Goal: Task Accomplishment & Management: Use online tool/utility

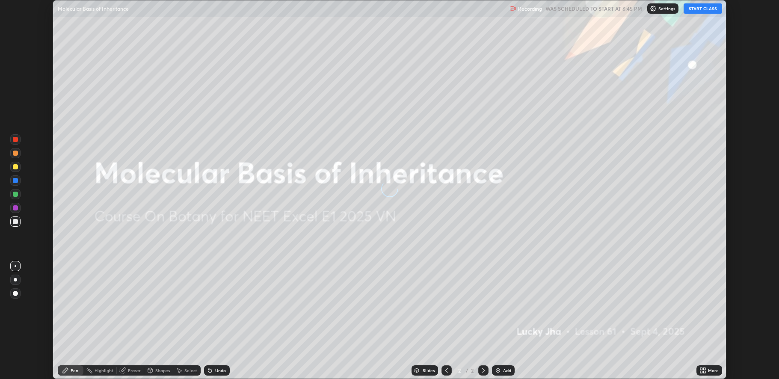
scroll to position [379, 779]
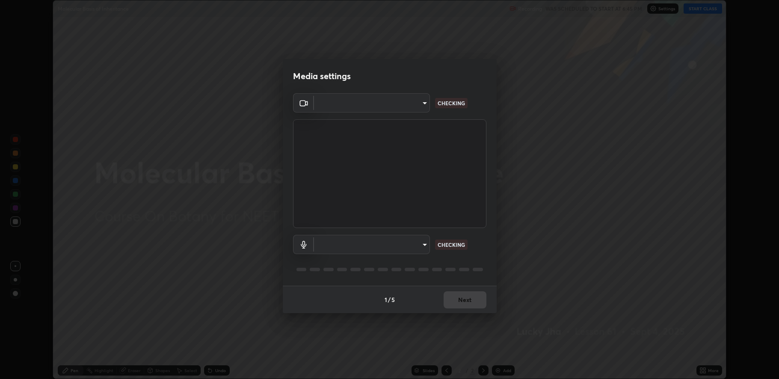
type input "fbf3bf66c54ebdc22d4a916e1eeea5187fc1625fd733ae2b86b360c30985395f"
type input "default"
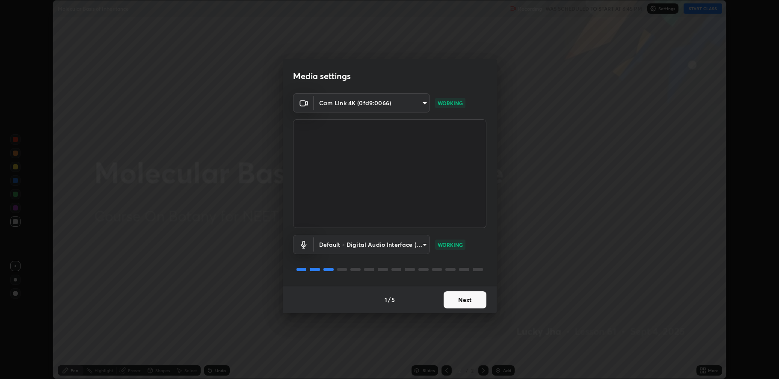
click at [458, 295] on button "Next" at bounding box center [465, 299] width 43 height 17
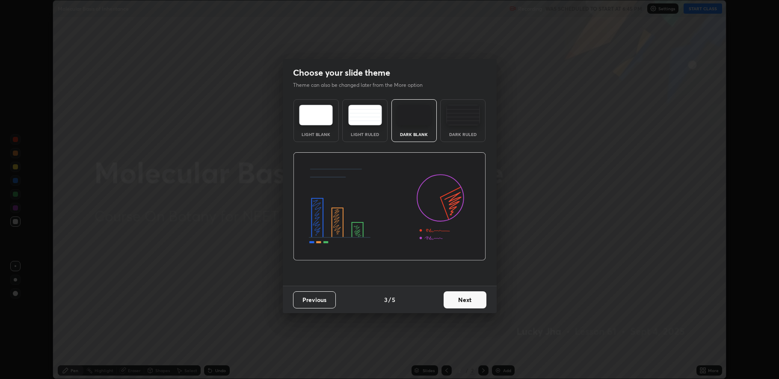
click at [463, 300] on button "Next" at bounding box center [465, 299] width 43 height 17
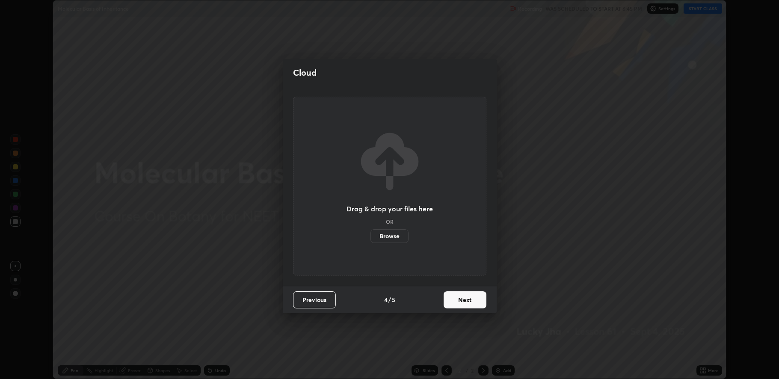
click at [460, 306] on button "Next" at bounding box center [465, 299] width 43 height 17
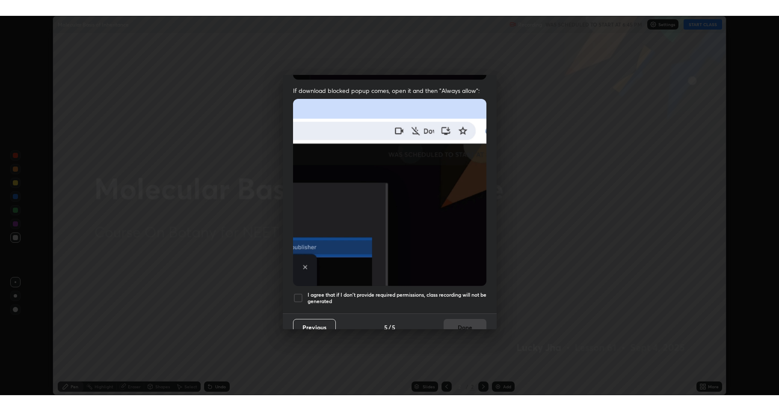
scroll to position [174, 0]
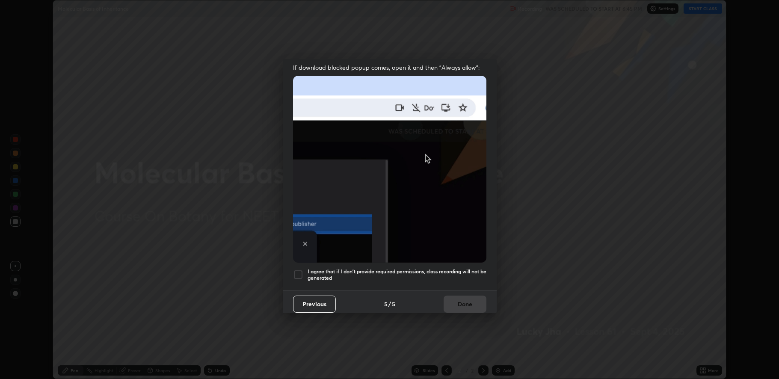
click at [297, 270] on div at bounding box center [298, 274] width 10 height 10
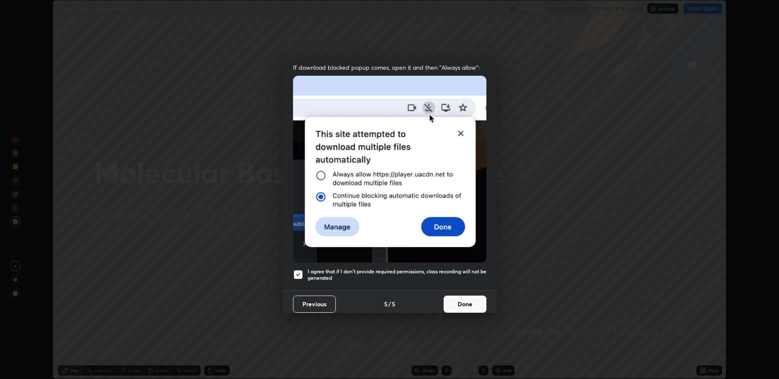
click at [450, 303] on button "Done" at bounding box center [465, 304] width 43 height 17
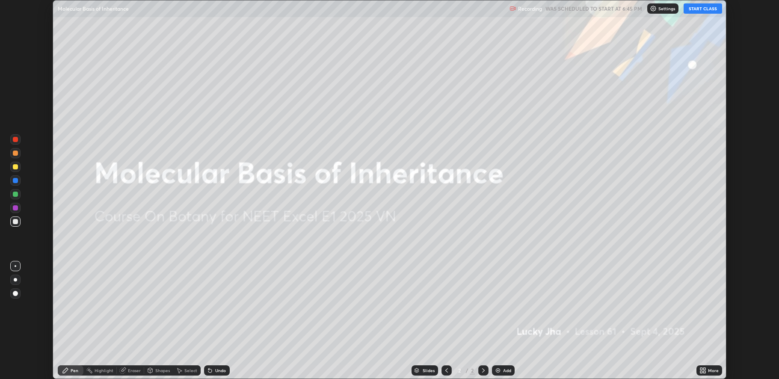
click at [497, 369] on img at bounding box center [497, 370] width 7 height 7
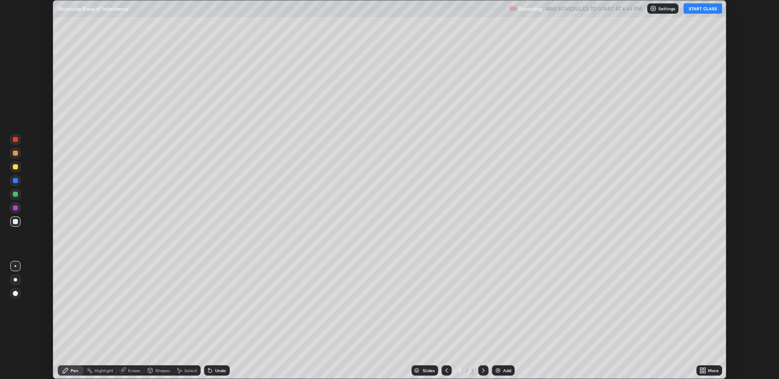
click at [703, 10] on button "START CLASS" at bounding box center [703, 8] width 38 height 10
click at [704, 368] on icon at bounding box center [704, 369] width 2 height 2
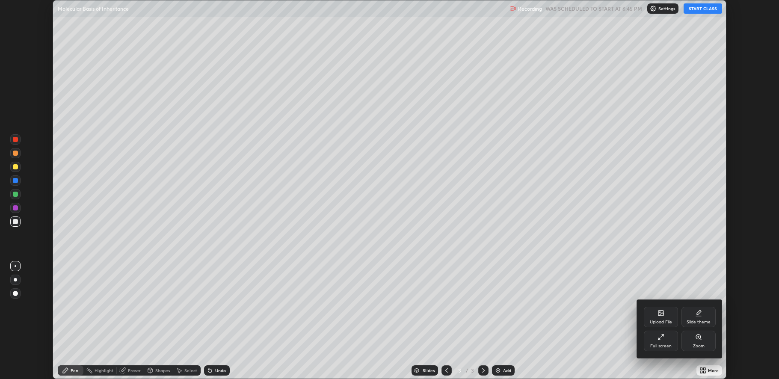
click at [669, 344] on div "Full screen" at bounding box center [660, 346] width 21 height 4
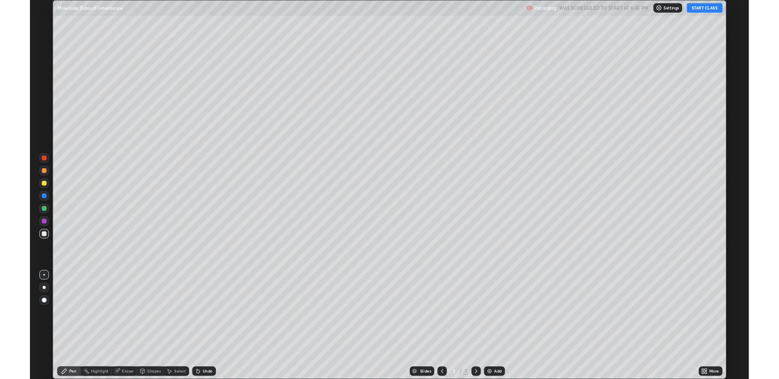
scroll to position [411, 779]
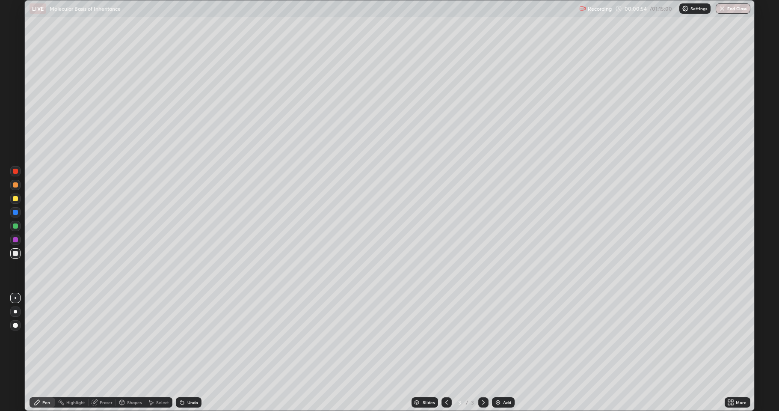
click at [13, 197] on div at bounding box center [15, 198] width 5 height 5
click at [14, 252] on div at bounding box center [15, 253] width 5 height 5
click at [16, 253] on div at bounding box center [15, 253] width 5 height 5
click at [15, 198] on div at bounding box center [15, 198] width 5 height 5
click at [13, 199] on div at bounding box center [15, 198] width 5 height 5
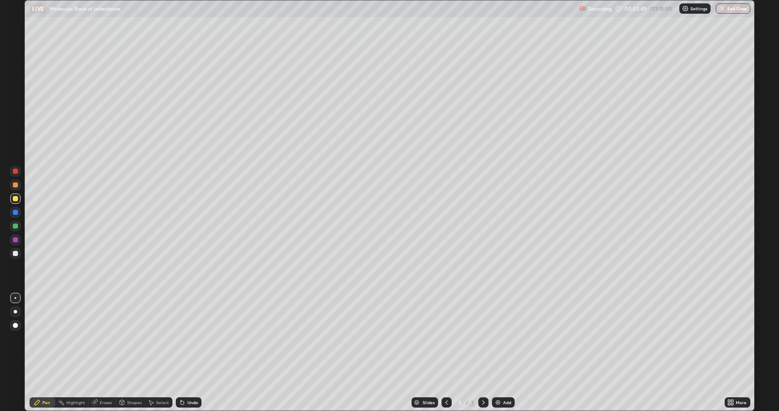
click at [12, 255] on div at bounding box center [15, 253] width 10 height 10
click at [16, 199] on div at bounding box center [15, 198] width 5 height 5
click at [16, 197] on div at bounding box center [15, 198] width 5 height 5
click at [17, 252] on div at bounding box center [15, 253] width 5 height 5
click at [15, 185] on div at bounding box center [15, 184] width 5 height 5
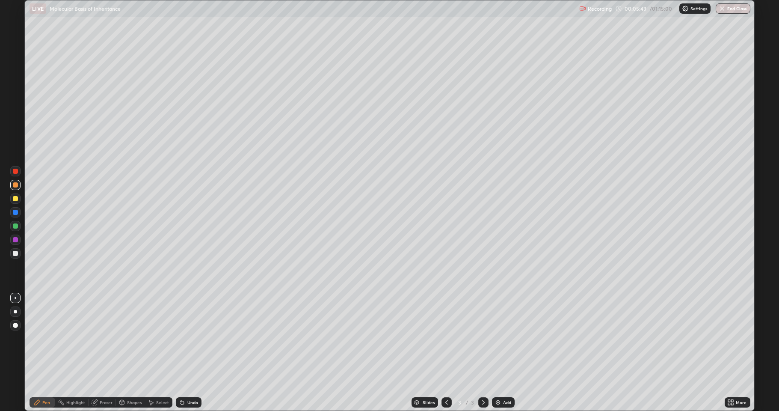
click at [17, 254] on div at bounding box center [15, 253] width 5 height 5
click at [15, 186] on div at bounding box center [15, 184] width 5 height 5
click at [15, 253] on div at bounding box center [15, 253] width 5 height 5
click at [100, 379] on div "Eraser" at bounding box center [106, 402] width 13 height 4
click at [35, 379] on div "Pen" at bounding box center [43, 402] width 26 height 10
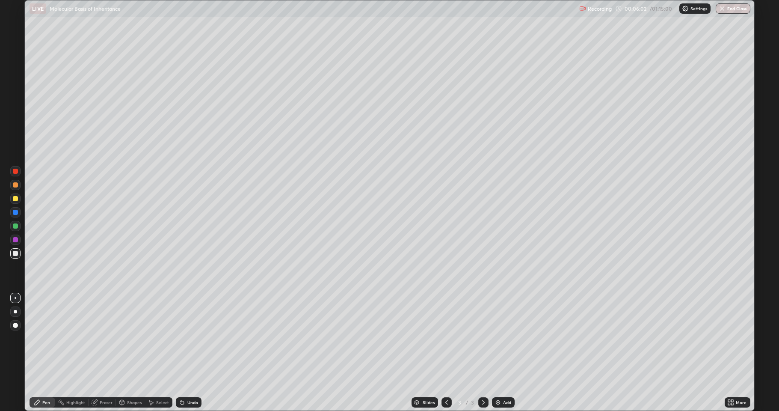
click at [17, 199] on div at bounding box center [15, 198] width 5 height 5
click at [15, 198] on div at bounding box center [15, 198] width 5 height 5
click at [15, 253] on div at bounding box center [15, 253] width 5 height 5
click at [15, 185] on div at bounding box center [15, 184] width 5 height 5
click at [15, 200] on div at bounding box center [15, 198] width 5 height 5
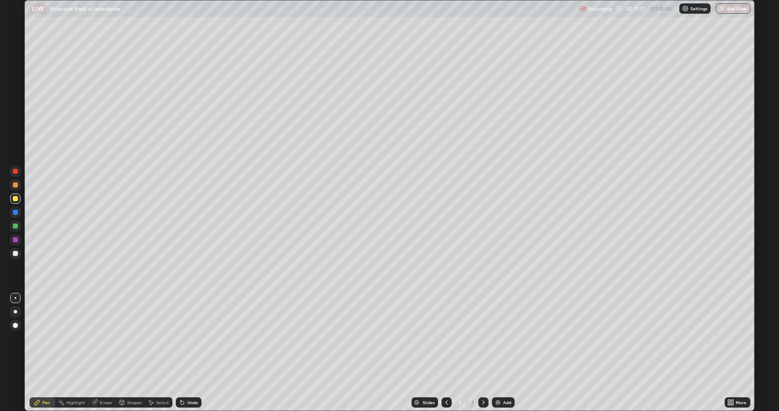
click at [13, 253] on div at bounding box center [15, 253] width 5 height 5
click at [14, 254] on div at bounding box center [15, 253] width 5 height 5
click at [102, 379] on div "Eraser" at bounding box center [102, 402] width 27 height 10
click at [14, 371] on icon at bounding box center [15, 373] width 7 height 7
click at [44, 379] on div "Pen" at bounding box center [43, 402] width 26 height 10
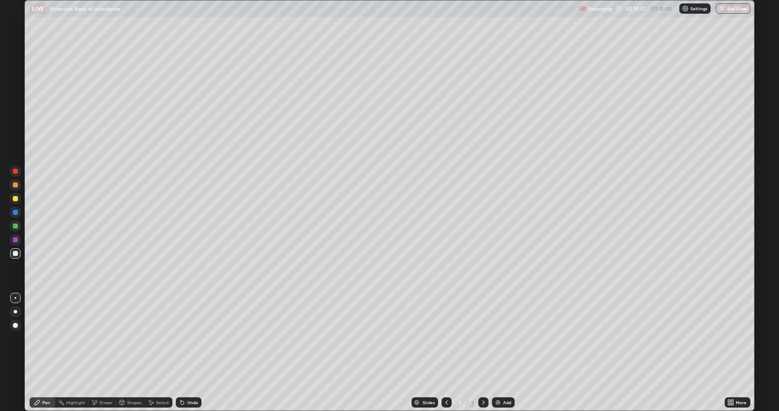
click at [45, 379] on div "Pen" at bounding box center [46, 402] width 8 height 4
click at [13, 226] on div at bounding box center [15, 225] width 5 height 5
click at [189, 379] on div "Undo" at bounding box center [192, 402] width 11 height 4
click at [98, 379] on div "Eraser" at bounding box center [102, 402] width 27 height 10
click at [43, 379] on div "Pen" at bounding box center [43, 402] width 26 height 10
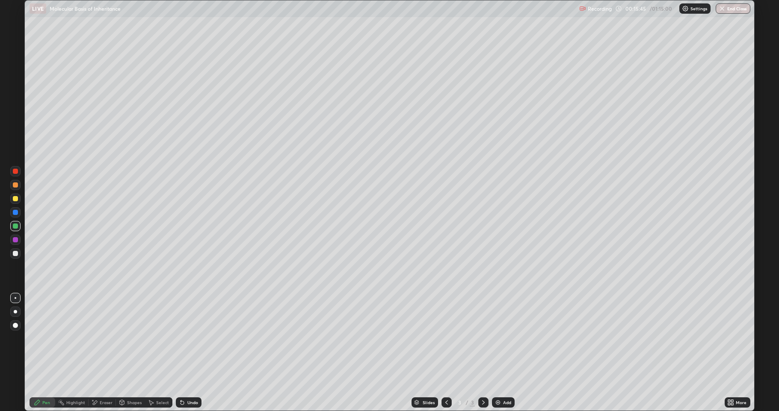
click at [17, 252] on div at bounding box center [15, 253] width 5 height 5
click at [187, 379] on div "Undo" at bounding box center [192, 402] width 11 height 4
click at [187, 379] on div "Undo" at bounding box center [189, 402] width 26 height 10
click at [10, 254] on div at bounding box center [15, 253] width 10 height 10
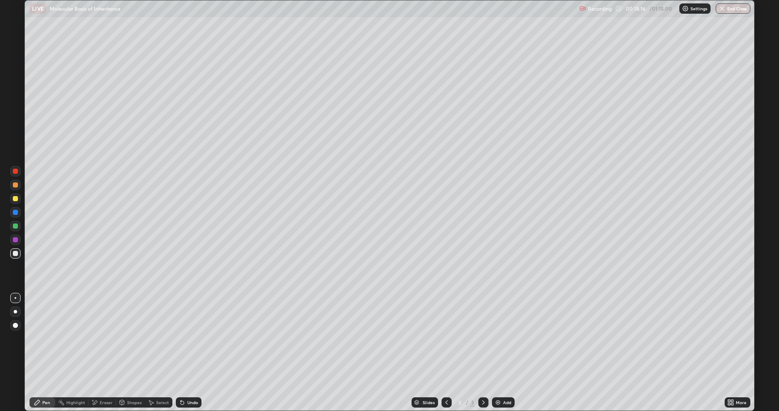
click at [104, 379] on div "Eraser" at bounding box center [106, 402] width 13 height 4
click at [49, 379] on div "Pen" at bounding box center [46, 402] width 8 height 4
click at [133, 379] on div "Shapes" at bounding box center [134, 402] width 15 height 4
click at [47, 379] on div "Pen" at bounding box center [43, 402] width 26 height 10
click at [16, 257] on div at bounding box center [15, 253] width 10 height 10
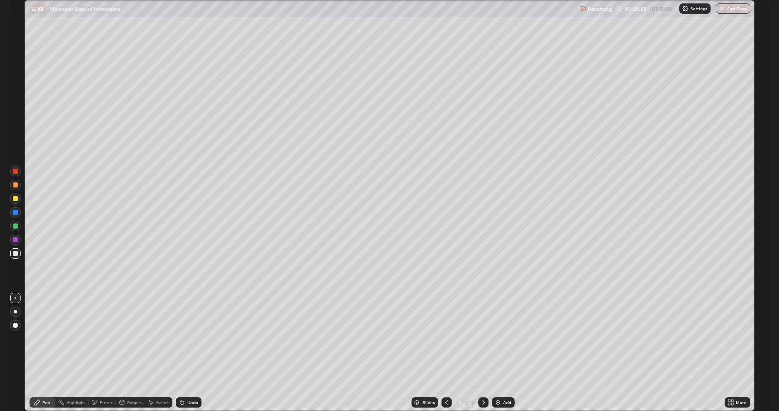
click at [16, 226] on div at bounding box center [15, 225] width 5 height 5
click at [10, 256] on div at bounding box center [16, 253] width 14 height 14
click at [499, 379] on img at bounding box center [497, 402] width 7 height 7
click at [15, 196] on div at bounding box center [15, 198] width 5 height 5
click at [11, 255] on div at bounding box center [15, 253] width 10 height 10
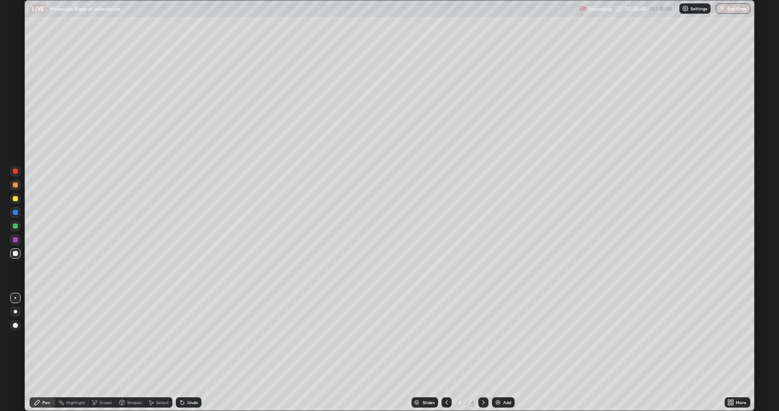
click at [188, 379] on div "Undo" at bounding box center [189, 402] width 26 height 10
click at [187, 379] on div "Undo" at bounding box center [192, 402] width 11 height 4
click at [14, 226] on div at bounding box center [15, 225] width 5 height 5
click at [15, 253] on div at bounding box center [15, 253] width 5 height 5
click at [16, 226] on div at bounding box center [15, 225] width 5 height 5
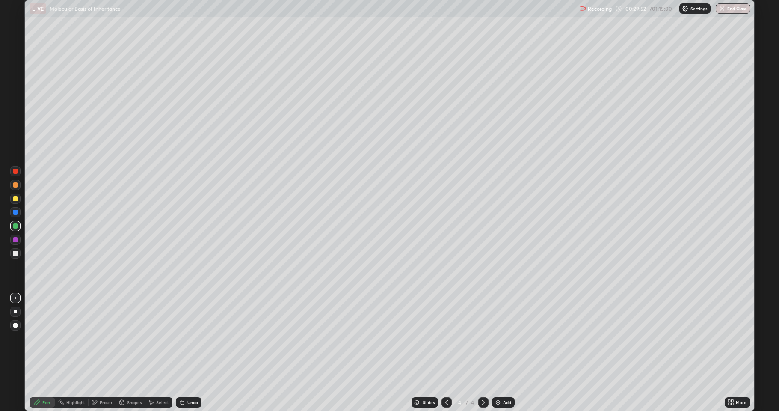
click at [189, 379] on div "Undo" at bounding box center [192, 402] width 11 height 4
click at [191, 379] on div "Undo" at bounding box center [192, 402] width 11 height 4
click at [190, 379] on div "Undo" at bounding box center [189, 402] width 26 height 10
click at [17, 197] on div at bounding box center [15, 198] width 5 height 5
click at [15, 198] on div at bounding box center [15, 198] width 5 height 5
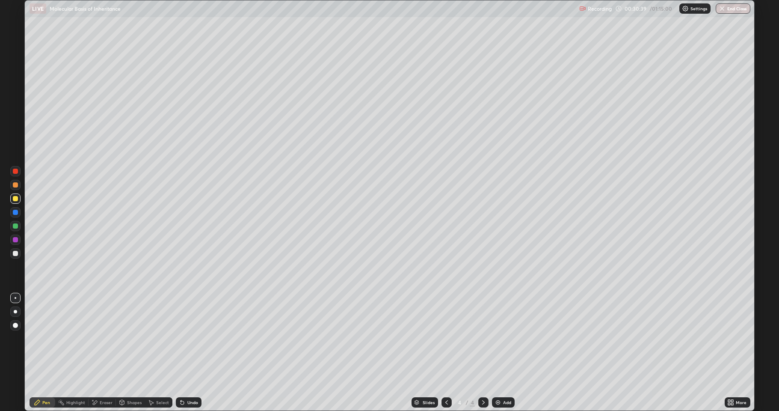
click at [17, 224] on div at bounding box center [15, 225] width 5 height 5
click at [13, 197] on div at bounding box center [15, 198] width 5 height 5
click at [13, 225] on div at bounding box center [15, 225] width 5 height 5
click at [133, 379] on div "Shapes" at bounding box center [134, 402] width 15 height 4
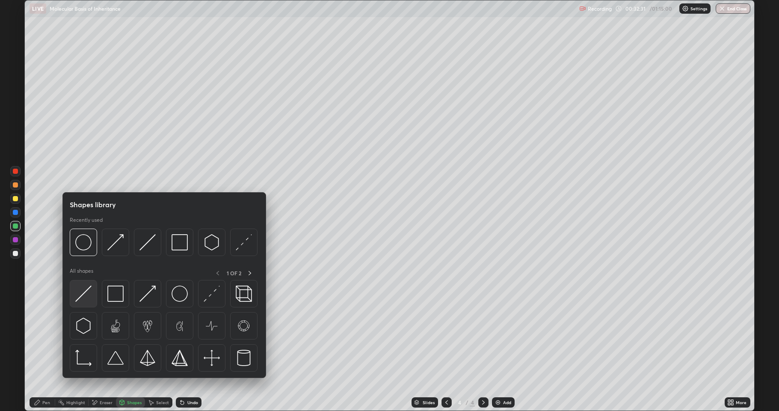
click at [84, 298] on img at bounding box center [83, 293] width 16 height 16
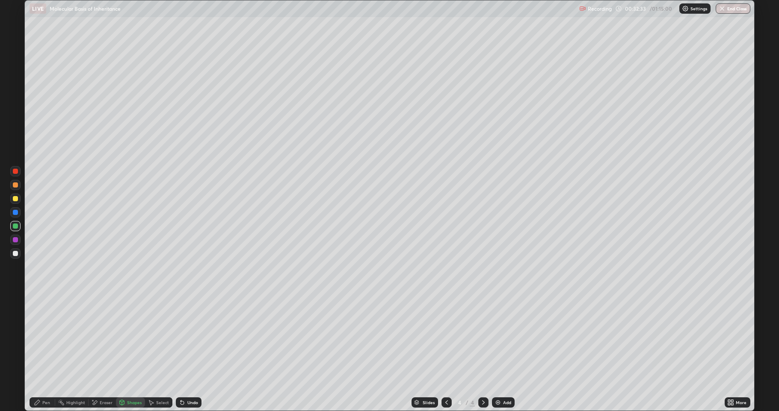
click at [18, 198] on div at bounding box center [15, 198] width 10 height 10
click at [44, 379] on div "Pen" at bounding box center [46, 402] width 8 height 4
click at [128, 379] on div "Shapes" at bounding box center [134, 402] width 15 height 4
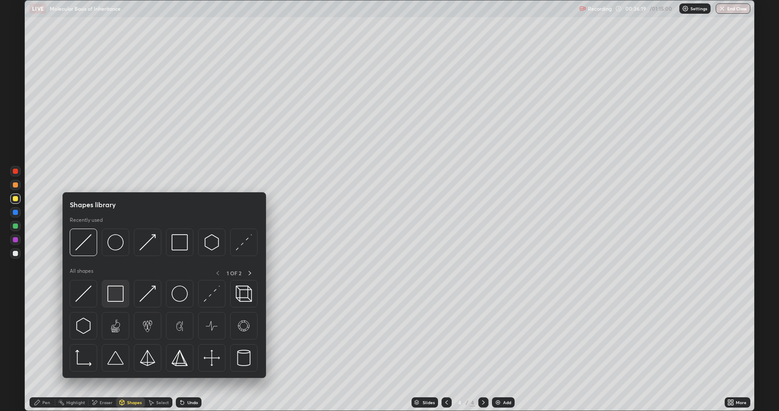
click at [117, 293] on img at bounding box center [115, 293] width 16 height 16
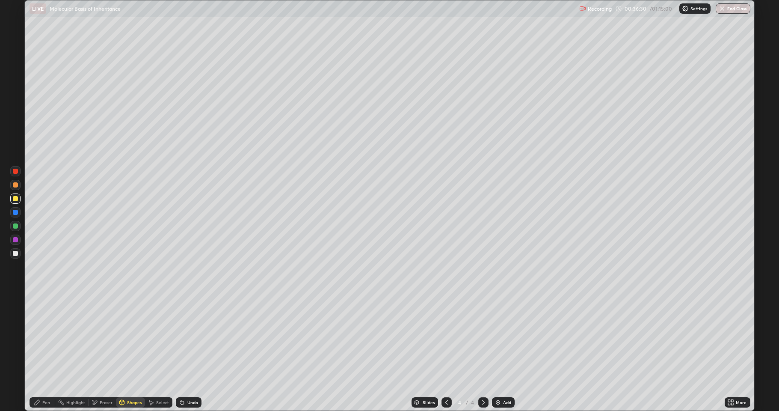
click at [40, 379] on icon at bounding box center [37, 402] width 7 height 7
click at [14, 257] on div at bounding box center [15, 253] width 10 height 10
click at [497, 379] on img at bounding box center [497, 402] width 7 height 7
click at [15, 198] on div at bounding box center [15, 198] width 5 height 5
click at [13, 254] on div at bounding box center [15, 253] width 5 height 5
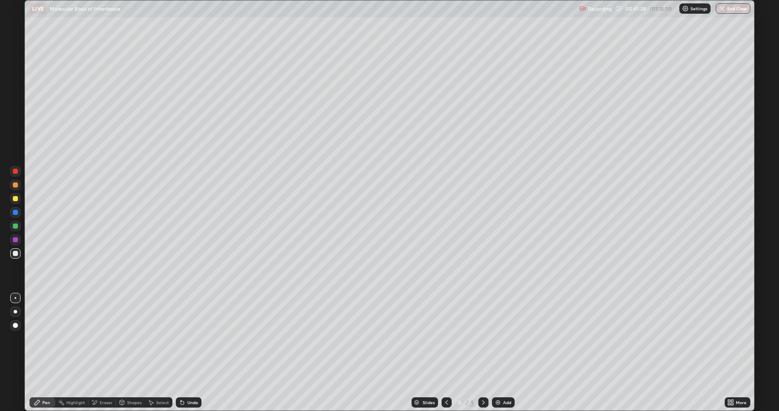
click at [14, 257] on div at bounding box center [15, 253] width 10 height 10
click at [126, 379] on div "Shapes" at bounding box center [130, 402] width 29 height 10
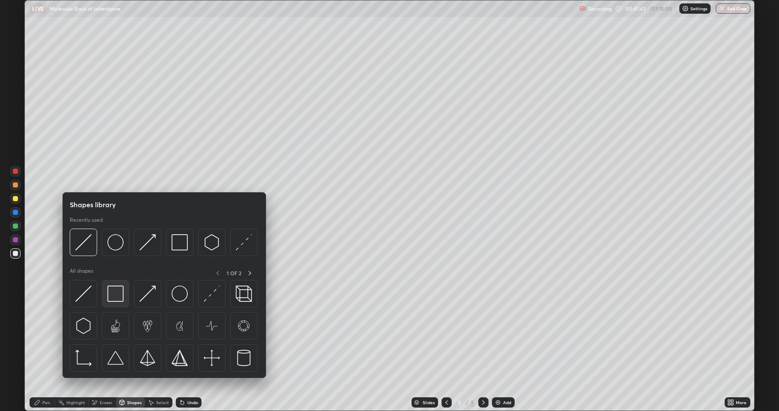
click at [112, 298] on img at bounding box center [115, 293] width 16 height 16
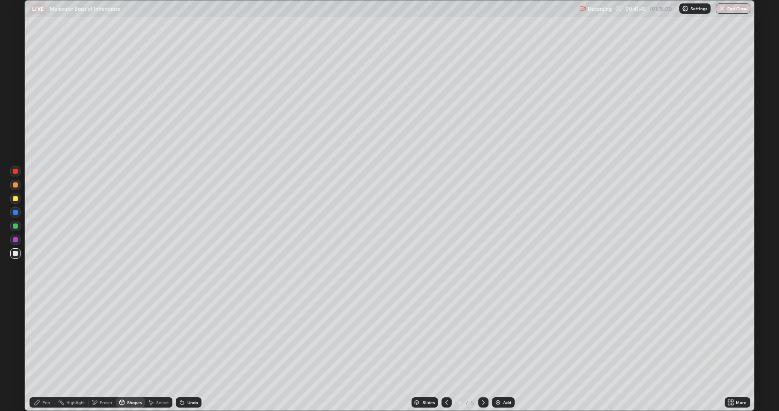
click at [194, 379] on div "Undo" at bounding box center [189, 402] width 26 height 10
click at [38, 379] on icon at bounding box center [37, 402] width 5 height 5
click at [43, 379] on div "Pen" at bounding box center [43, 402] width 26 height 10
click at [17, 225] on div at bounding box center [15, 225] width 5 height 5
click at [43, 379] on div "Pen" at bounding box center [46, 402] width 8 height 4
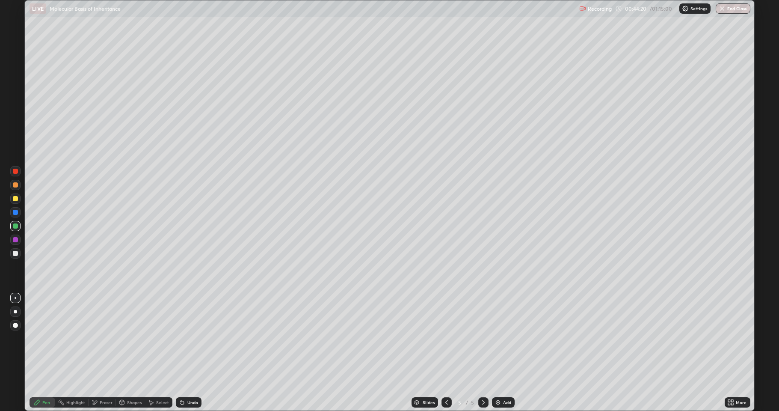
click at [15, 253] on div at bounding box center [15, 253] width 5 height 5
click at [95, 379] on icon at bounding box center [95, 402] width 5 height 4
click at [41, 379] on div "Pen" at bounding box center [43, 402] width 26 height 10
click at [15, 225] on div at bounding box center [15, 225] width 5 height 5
click at [10, 254] on div at bounding box center [15, 253] width 10 height 10
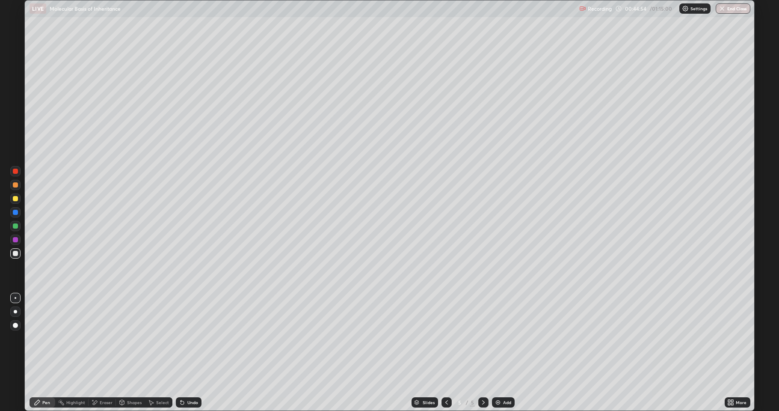
click at [12, 199] on div at bounding box center [15, 198] width 10 height 10
click at [191, 379] on div "Undo" at bounding box center [192, 402] width 11 height 4
click at [195, 379] on div "Undo" at bounding box center [189, 402] width 26 height 10
click at [15, 254] on div at bounding box center [15, 253] width 5 height 5
click at [118, 379] on icon at bounding box center [121, 402] width 7 height 7
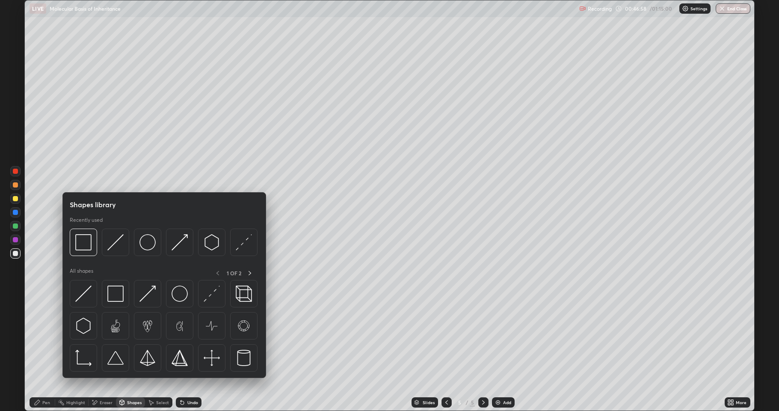
click at [100, 379] on div "Eraser" at bounding box center [106, 402] width 13 height 4
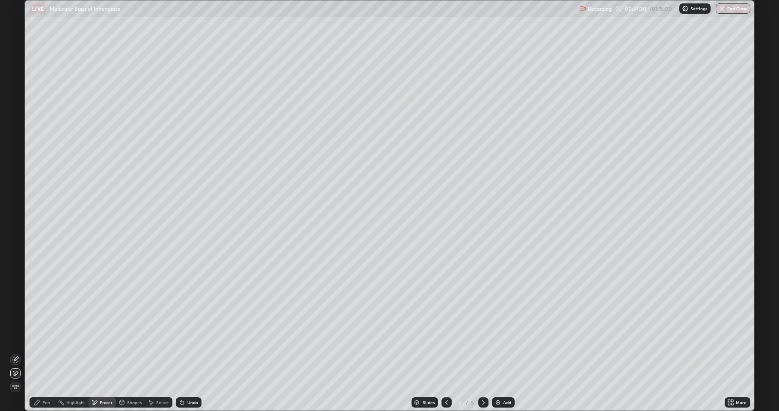
click at [40, 379] on div "Pen" at bounding box center [43, 402] width 26 height 10
click at [13, 198] on div at bounding box center [15, 198] width 5 height 5
click at [13, 172] on div at bounding box center [15, 171] width 5 height 5
click at [500, 379] on div "Add" at bounding box center [503, 402] width 23 height 10
click at [12, 253] on div at bounding box center [15, 253] width 10 height 10
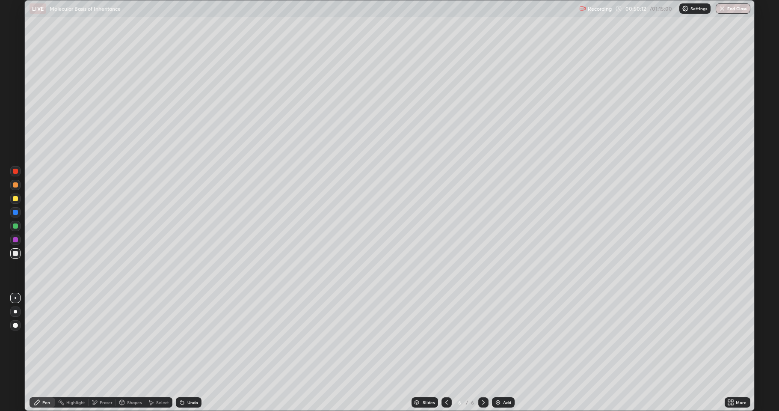
click at [16, 200] on div at bounding box center [15, 198] width 5 height 5
click at [15, 257] on div at bounding box center [15, 253] width 10 height 10
click at [136, 379] on div "Shapes" at bounding box center [134, 402] width 15 height 4
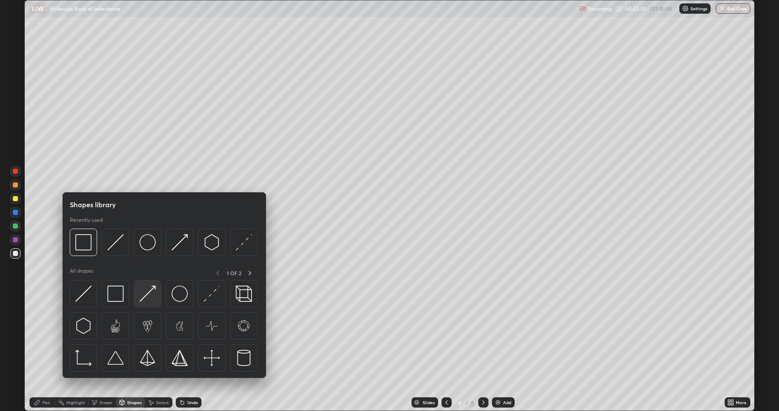
click at [151, 295] on img at bounding box center [147, 293] width 16 height 16
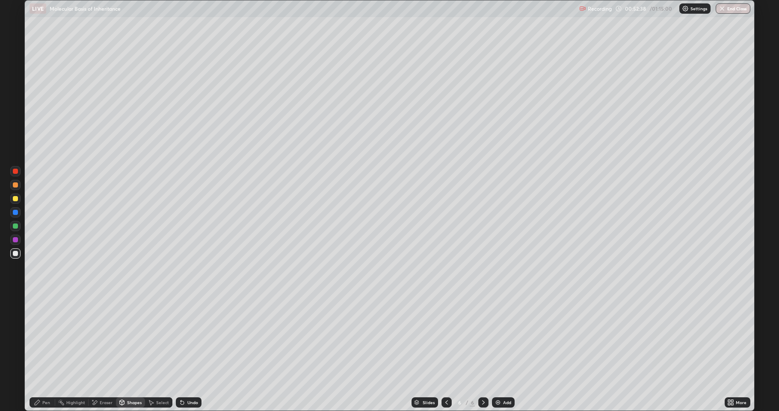
click at [44, 379] on div "Pen" at bounding box center [46, 402] width 8 height 4
click at [14, 199] on div at bounding box center [15, 198] width 5 height 5
click at [18, 251] on div at bounding box center [15, 253] width 10 height 10
click at [134, 379] on div "Shapes" at bounding box center [134, 402] width 15 height 4
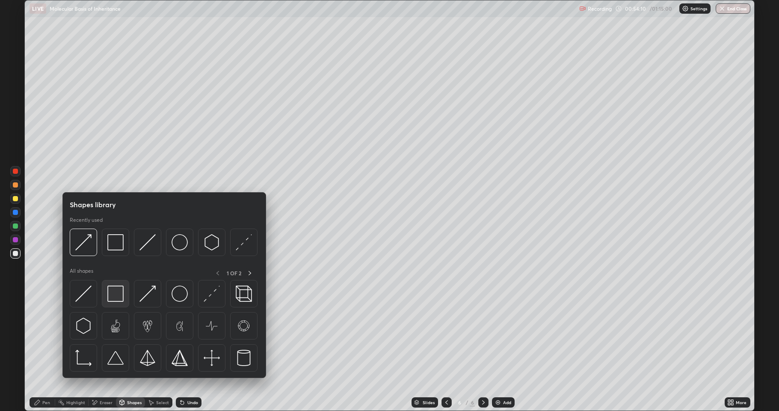
click at [120, 293] on img at bounding box center [115, 293] width 16 height 16
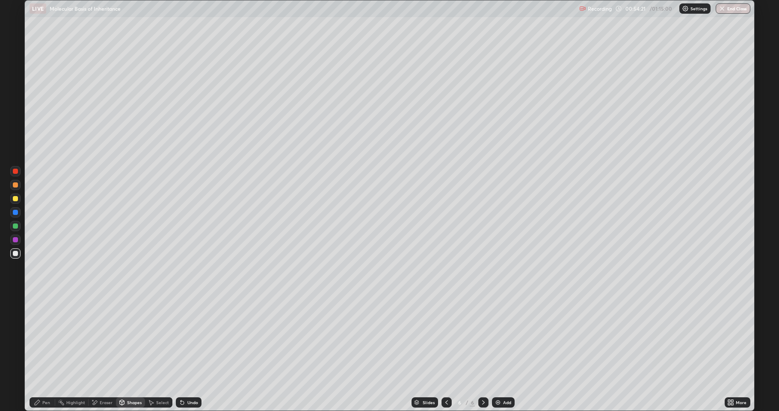
click at [33, 379] on div "Pen" at bounding box center [43, 402] width 26 height 10
click at [16, 237] on div at bounding box center [15, 239] width 5 height 5
click at [446, 379] on icon at bounding box center [446, 402] width 7 height 7
click at [482, 379] on icon at bounding box center [483, 402] width 3 height 4
click at [16, 251] on div at bounding box center [15, 253] width 5 height 5
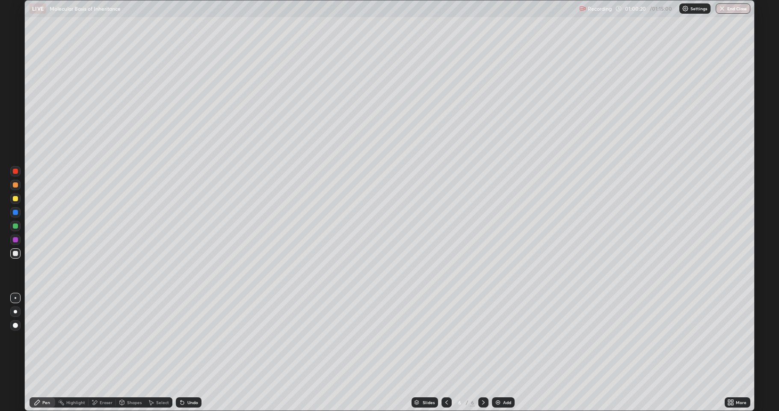
click at [100, 379] on div "Eraser" at bounding box center [106, 402] width 13 height 4
click at [42, 379] on div "Pen" at bounding box center [46, 402] width 8 height 4
click at [105, 379] on div "Eraser" at bounding box center [106, 402] width 13 height 4
click at [47, 379] on div "Pen" at bounding box center [46, 402] width 8 height 4
click at [129, 379] on div "Shapes" at bounding box center [134, 402] width 15 height 4
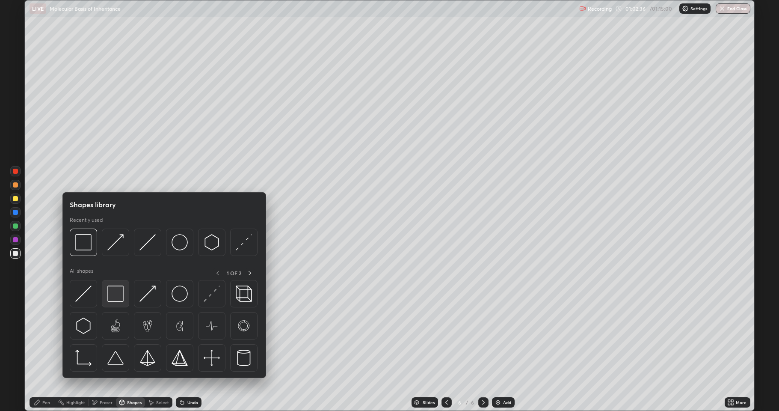
click at [116, 295] on img at bounding box center [115, 293] width 16 height 16
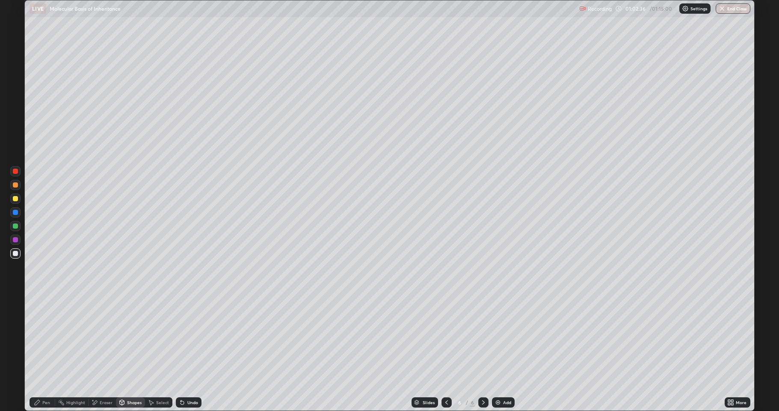
click at [15, 253] on div at bounding box center [15, 253] width 5 height 5
click at [38, 379] on icon at bounding box center [37, 402] width 7 height 7
click at [12, 224] on div at bounding box center [15, 226] width 10 height 10
click at [10, 227] on div at bounding box center [15, 226] width 10 height 10
click at [16, 255] on div at bounding box center [15, 253] width 5 height 5
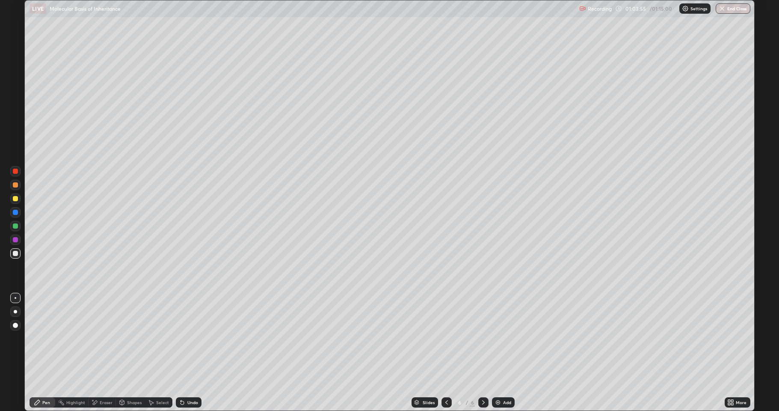
click at [20, 253] on div at bounding box center [15, 253] width 10 height 10
click at [188, 379] on div "Undo" at bounding box center [192, 402] width 11 height 4
click at [13, 198] on div at bounding box center [15, 198] width 5 height 5
click at [101, 379] on div "Eraser" at bounding box center [102, 402] width 27 height 10
click at [17, 358] on icon at bounding box center [15, 359] width 7 height 7
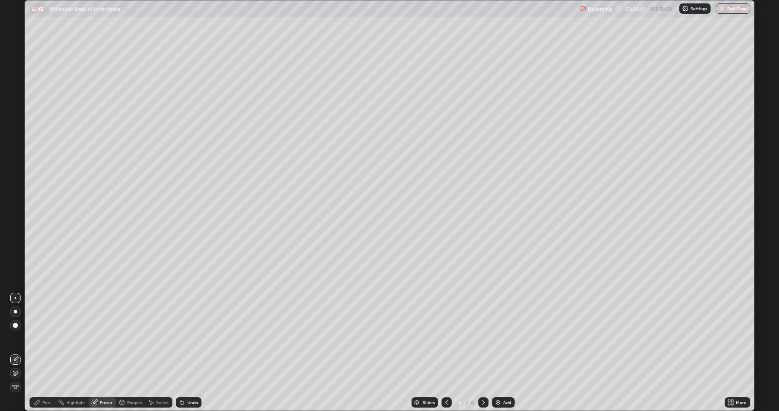
click at [45, 379] on div "Pen" at bounding box center [43, 402] width 26 height 10
click at [732, 379] on icon at bounding box center [732, 401] width 2 height 2
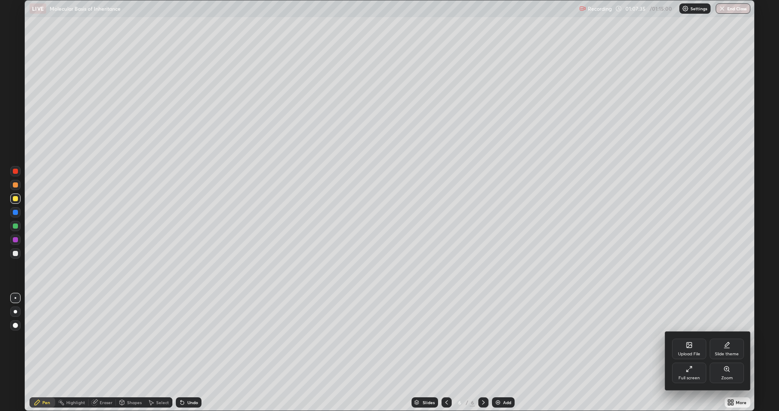
click at [693, 373] on div "Full screen" at bounding box center [689, 372] width 34 height 21
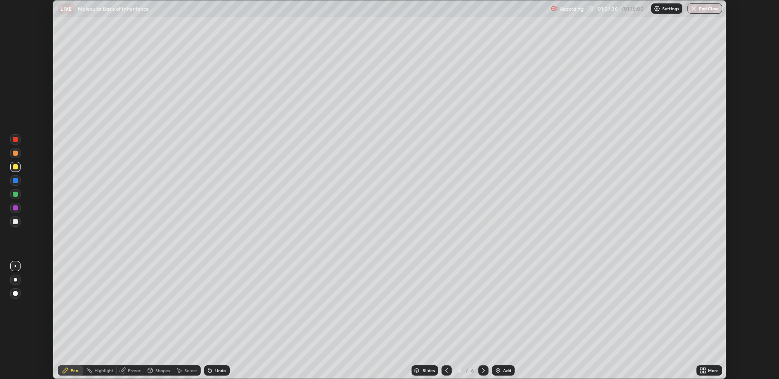
scroll to position [42396, 41996]
click at [701, 7] on button "End Class" at bounding box center [705, 8] width 34 height 10
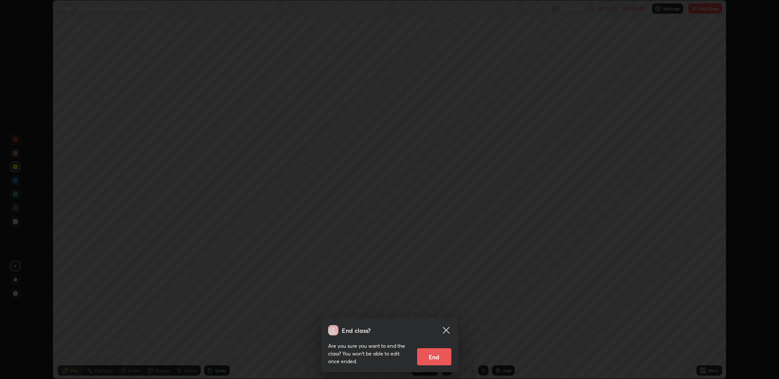
click at [440, 357] on button "End" at bounding box center [434, 356] width 34 height 17
